Goal: Task Accomplishment & Management: Use online tool/utility

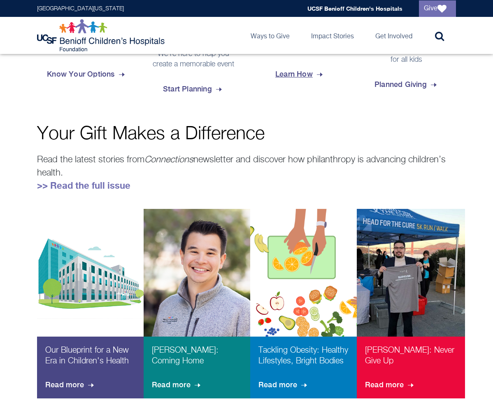
scroll to position [329, 0]
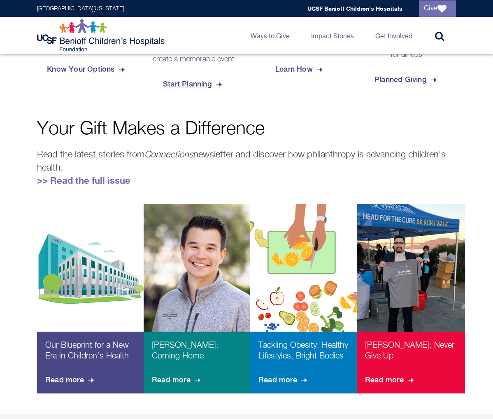
click at [179, 95] on span "Start Planning" at bounding box center [193, 84] width 60 height 22
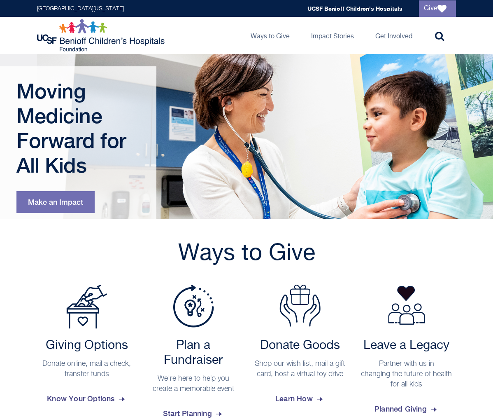
scroll to position [206, 0]
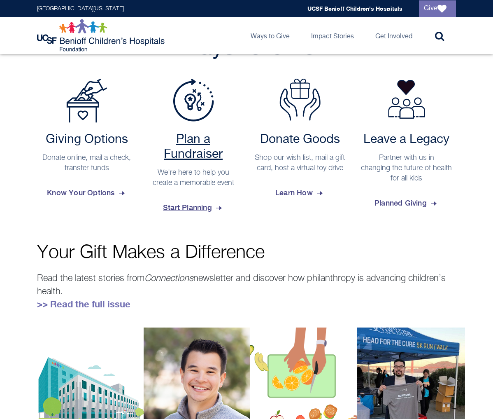
click at [185, 219] on span "Start Planning" at bounding box center [193, 207] width 60 height 22
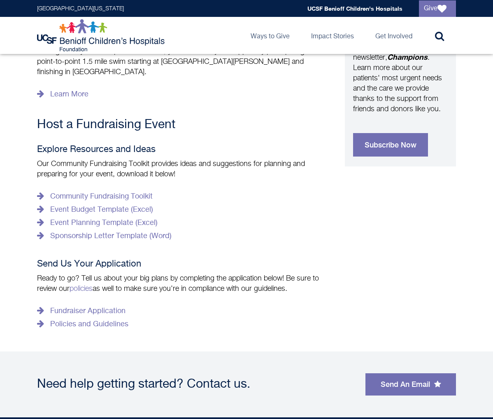
scroll to position [370, 0]
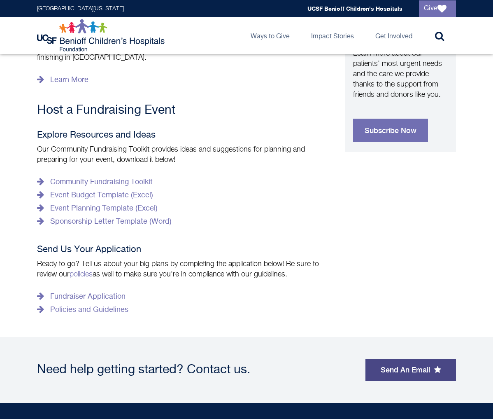
click at [420, 358] on link "Send An Email" at bounding box center [410, 369] width 91 height 22
